Goal: Information Seeking & Learning: Learn about a topic

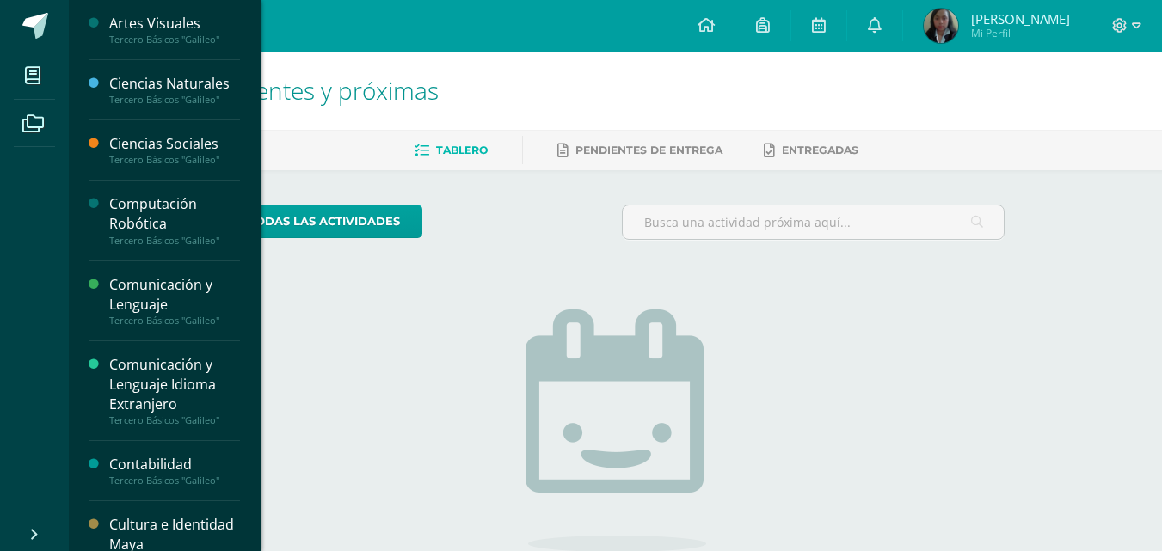
click at [145, 200] on div "Computación Robótica" at bounding box center [174, 214] width 131 height 40
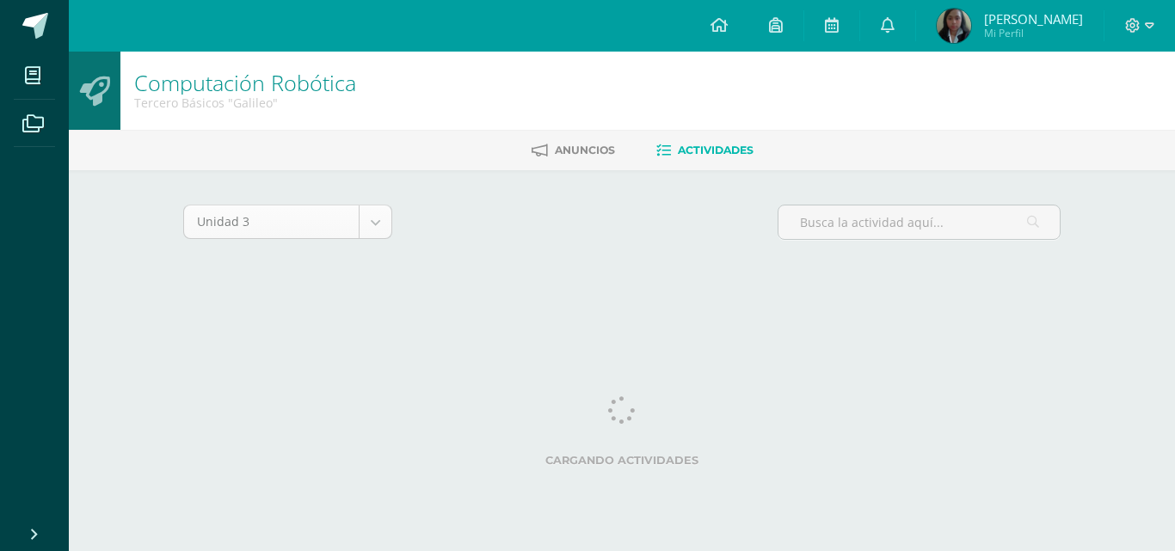
click at [381, 219] on body "Mis cursos Archivos Cerrar panel Artes Visuales Tercero Básicos "Galileo" Cienc…" at bounding box center [587, 160] width 1175 height 321
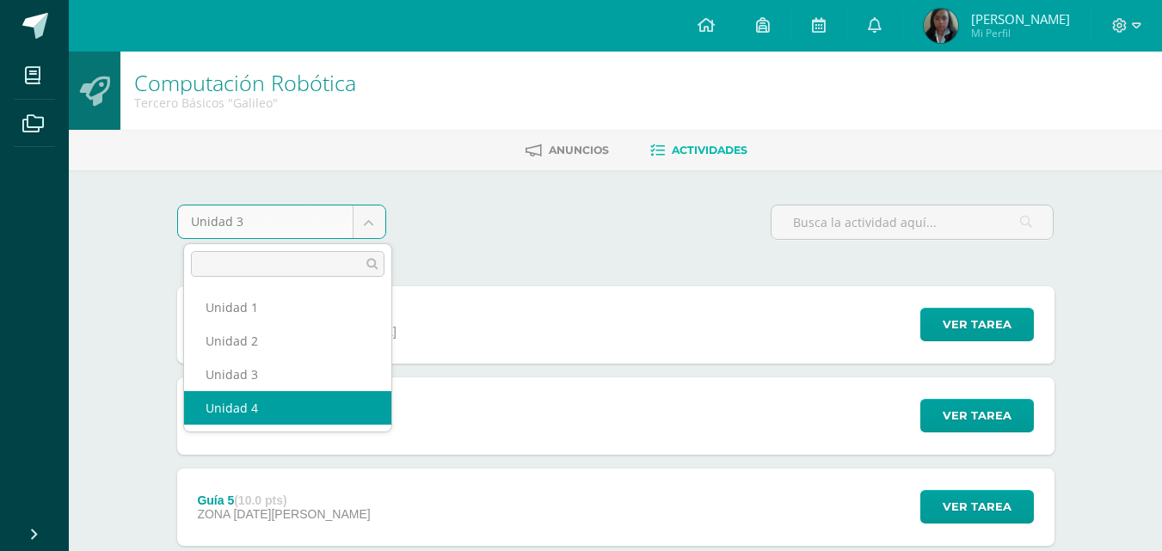
select select "Unidad 4"
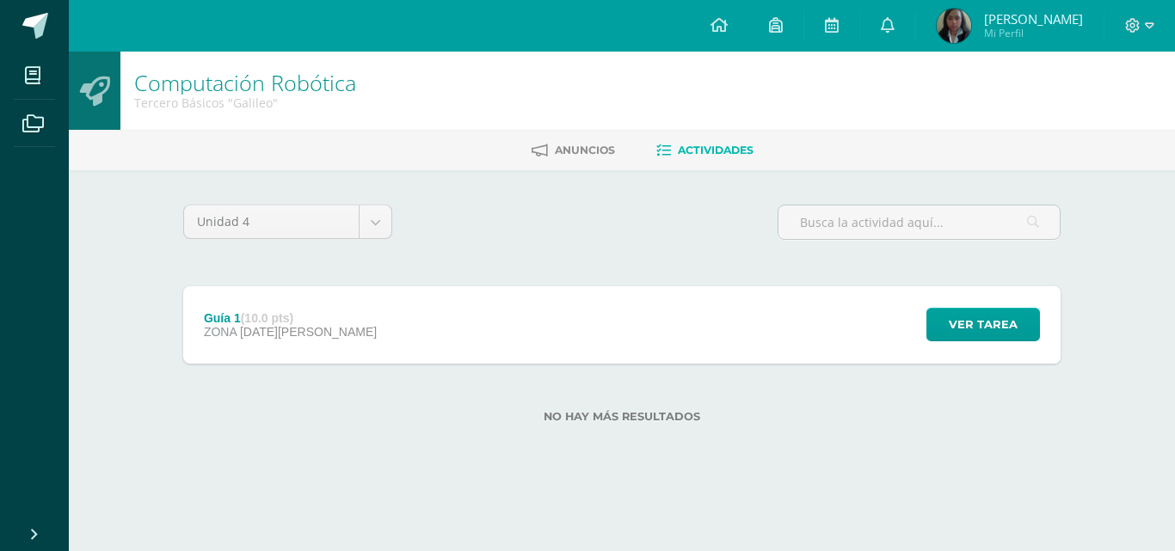
click at [497, 351] on div "Guía 1 (10.0 pts) ZONA 13 de Agosto Ver tarea Guía 1 Computación Robótica Carga…" at bounding box center [622, 324] width 878 height 77
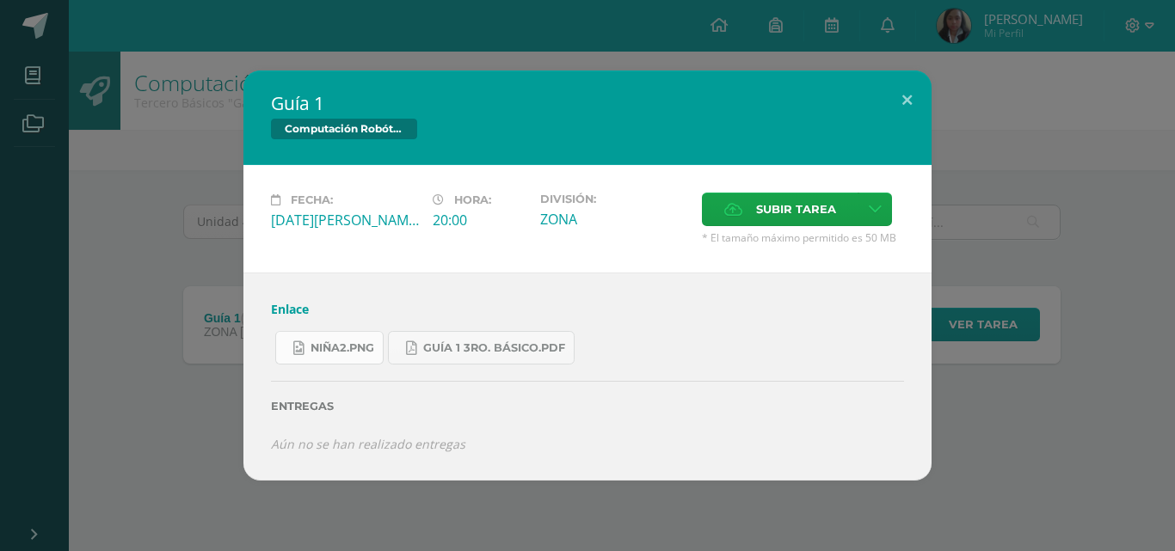
click at [360, 350] on span "niña2.png" at bounding box center [343, 349] width 64 height 14
click at [533, 339] on link "Guía 1 3ro. Básico.pdf" at bounding box center [481, 348] width 187 height 34
click at [286, 311] on link "Enlace" at bounding box center [290, 309] width 38 height 16
